Goal: Information Seeking & Learning: Learn about a topic

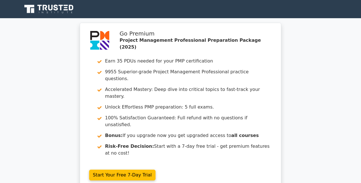
click at [39, 66] on div "Go Premium Project Management Professional Preparation Package (2025) Earn 35 P…" at bounding box center [180, 110] width 361 height 174
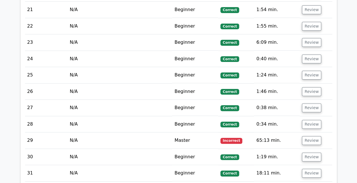
scroll to position [1109, 0]
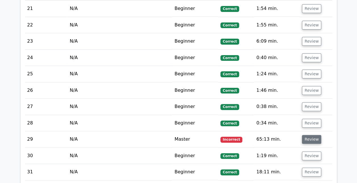
click at [302, 135] on button "Review" at bounding box center [311, 139] width 19 height 9
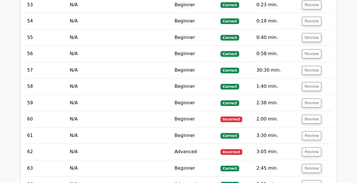
scroll to position [1952, 0]
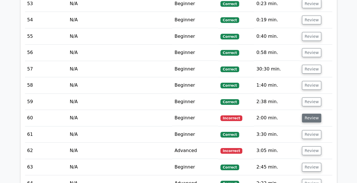
click at [314, 113] on button "Review" at bounding box center [311, 117] width 19 height 9
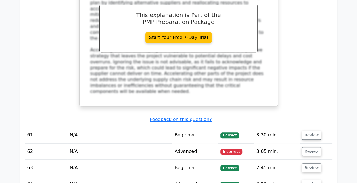
scroll to position [2259, 0]
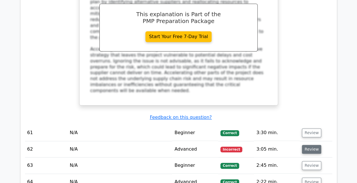
click at [308, 145] on button "Review" at bounding box center [311, 149] width 19 height 9
click at [306, 145] on button "Review" at bounding box center [311, 149] width 19 height 9
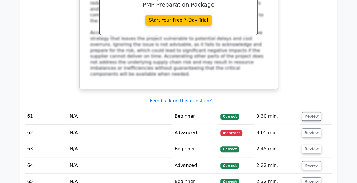
scroll to position [2238, 0]
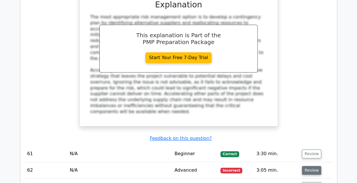
click at [308, 166] on button "Review" at bounding box center [311, 170] width 19 height 9
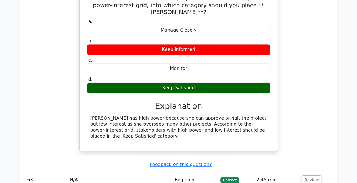
scroll to position [2511, 0]
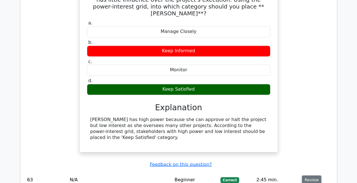
click at [307, 175] on button "Review" at bounding box center [311, 179] width 19 height 9
click at [304, 175] on button "Review" at bounding box center [311, 179] width 19 height 9
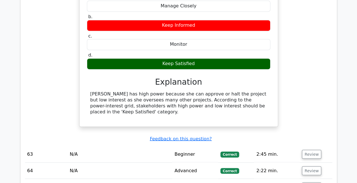
scroll to position [2538, 0]
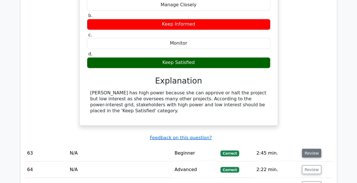
click at [311, 148] on button "Review" at bounding box center [311, 152] width 19 height 9
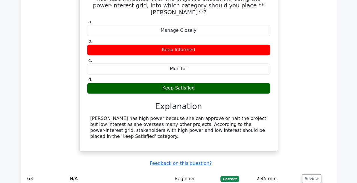
scroll to position [2512, 0]
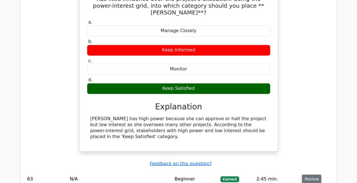
click at [305, 174] on button "Review" at bounding box center [311, 178] width 19 height 9
click at [306, 174] on button "Review" at bounding box center [311, 178] width 19 height 9
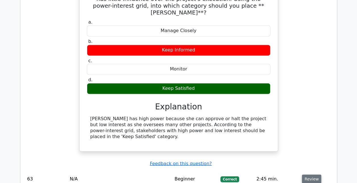
click at [306, 174] on button "Review" at bounding box center [311, 178] width 19 height 9
click at [55, 170] on td "63" at bounding box center [46, 178] width 43 height 16
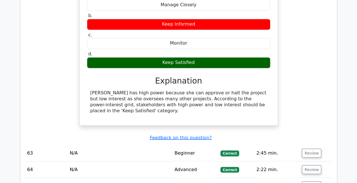
scroll to position [2538, 0]
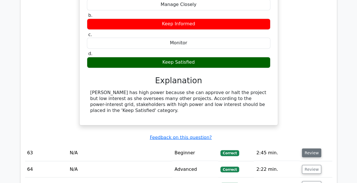
click at [309, 148] on button "Review" at bounding box center [311, 152] width 19 height 9
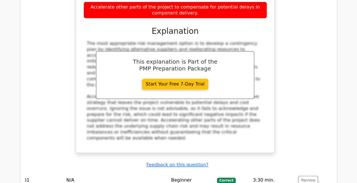
scroll to position [2211, 0]
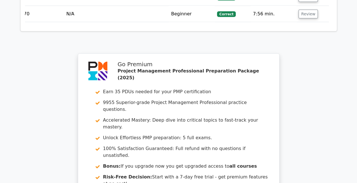
scroll to position [2871, 0]
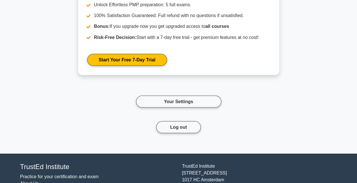
scroll to position [2664, 0]
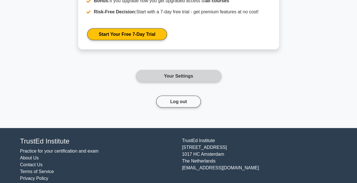
click at [191, 78] on link "Your Settings" at bounding box center [178, 76] width 85 height 12
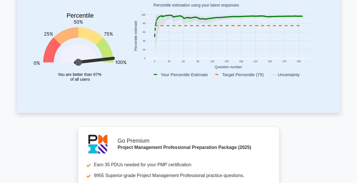
scroll to position [0, 0]
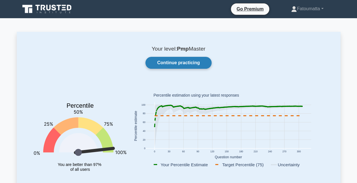
click at [166, 62] on link "Continue practicing" at bounding box center [178, 63] width 66 height 12
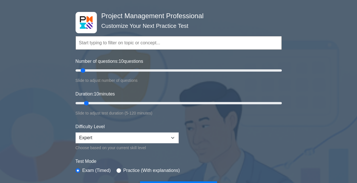
scroll to position [25, 0]
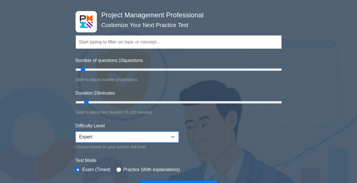
click at [173, 136] on select "Beginner Intermediate Expert" at bounding box center [126, 136] width 103 height 11
click at [75, 131] on select "Beginner Intermediate Expert" at bounding box center [126, 136] width 103 height 11
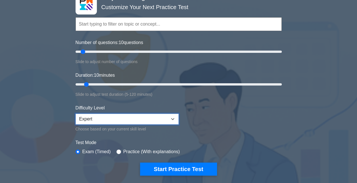
scroll to position [43, 0]
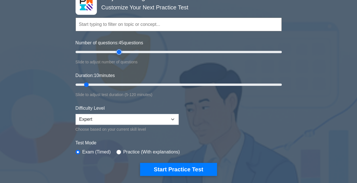
type input "45"
click at [119, 53] on input "Number of questions: 45 questions" at bounding box center [178, 52] width 206 height 7
click at [100, 82] on input "Duration: 10 minutes" at bounding box center [178, 84] width 206 height 7
click at [128, 83] on input "Duration: 20 minutes" at bounding box center [178, 84] width 206 height 7
click at [140, 83] on input "Duration: 40 minutes" at bounding box center [178, 84] width 206 height 7
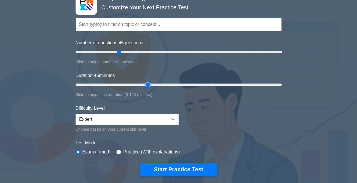
click at [144, 83] on input "Duration: 45 minutes" at bounding box center [178, 84] width 206 height 7
click at [298, 53] on div "Project Management Professional Customize Your Next Practice Test Topics Scope …" at bounding box center [178, 160] width 357 height 361
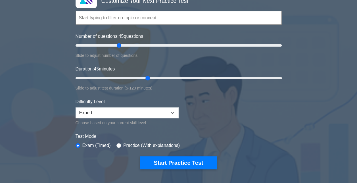
scroll to position [50, 0]
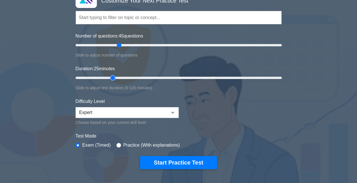
click at [116, 77] on input "Duration: 25 minutes" at bounding box center [178, 77] width 206 height 7
click at [101, 76] on input "Duration: 20 minutes" at bounding box center [178, 77] width 206 height 7
type input "10"
click at [90, 76] on input "Duration: 20 minutes" at bounding box center [178, 77] width 206 height 7
click at [93, 45] on input "Number of questions: 20 questions" at bounding box center [178, 45] width 206 height 7
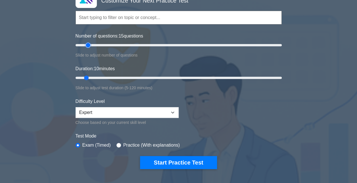
click at [89, 45] on input "Number of questions: 15 questions" at bounding box center [178, 45] width 206 height 7
click at [86, 45] on input "Number of questions: 15 questions" at bounding box center [178, 45] width 206 height 7
type input "10"
click at [84, 45] on input "Number of questions: 10 questions" at bounding box center [178, 45] width 206 height 7
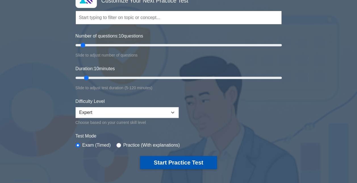
click at [175, 160] on button "Start Practice Test" at bounding box center [178, 162] width 77 height 13
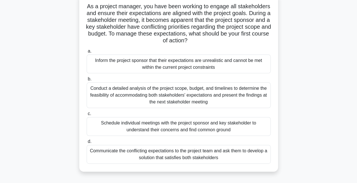
scroll to position [38, 0]
click at [167, 100] on div "Conduct a detailed analysis of the project scope, budget, and timelines to dete…" at bounding box center [179, 95] width 184 height 26
click at [87, 81] on input "b. Conduct a detailed analysis of the project scope, budget, and timelines to d…" at bounding box center [87, 79] width 0 height 4
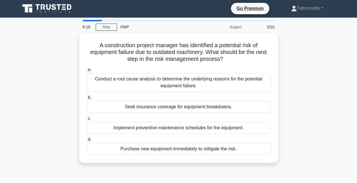
scroll to position [0, 0]
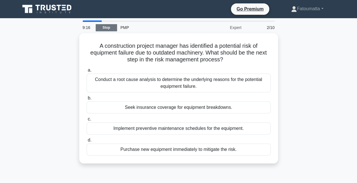
click at [103, 27] on link "Stop" at bounding box center [106, 27] width 21 height 7
